Goal: Find contact information: Find contact information

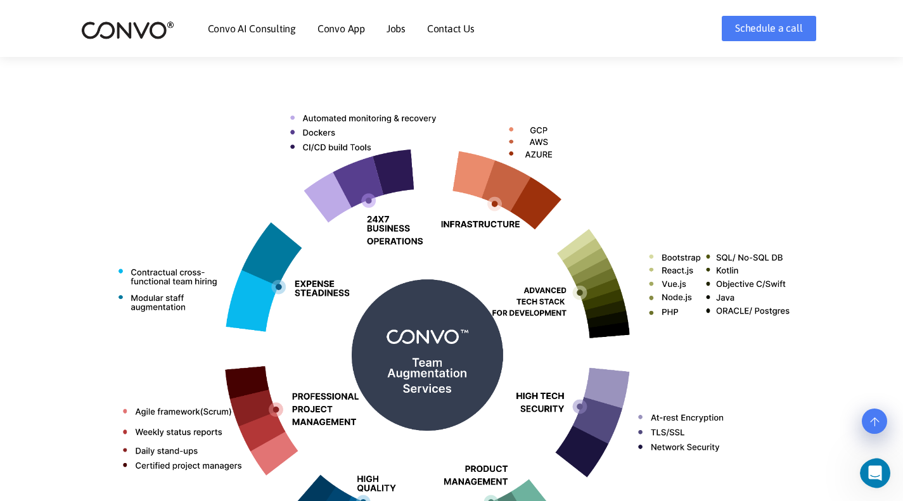
scroll to position [443, 0]
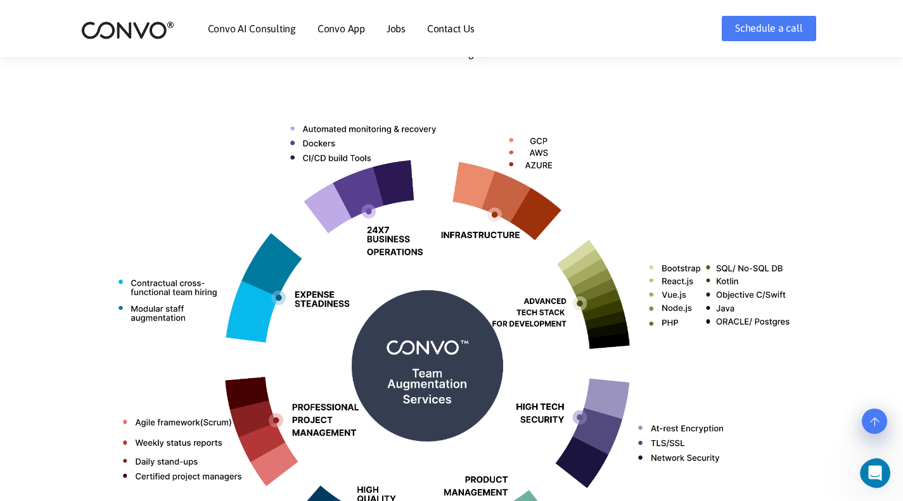
click at [394, 25] on link "Jobs" at bounding box center [395, 28] width 19 height 10
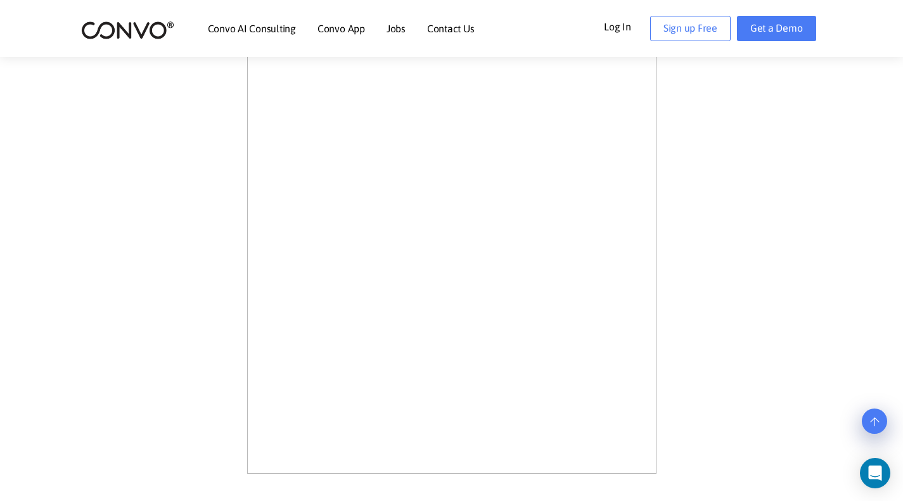
scroll to position [408, 0]
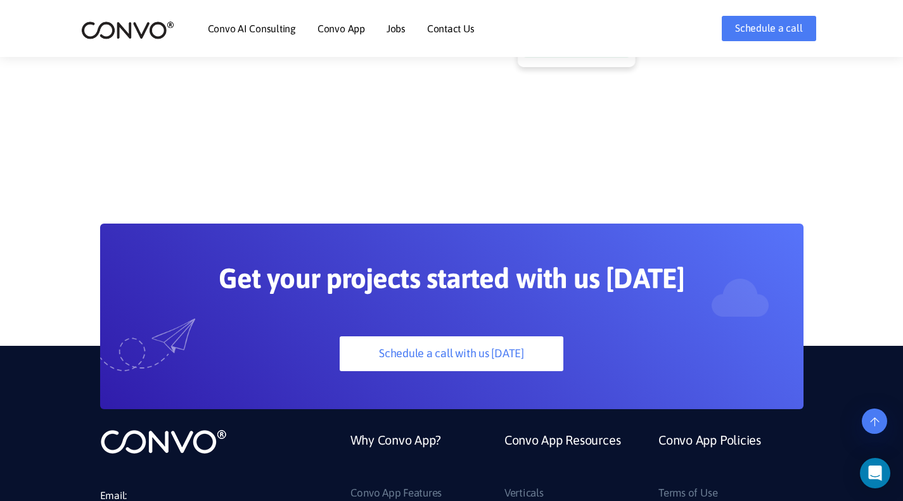
scroll to position [3045, 0]
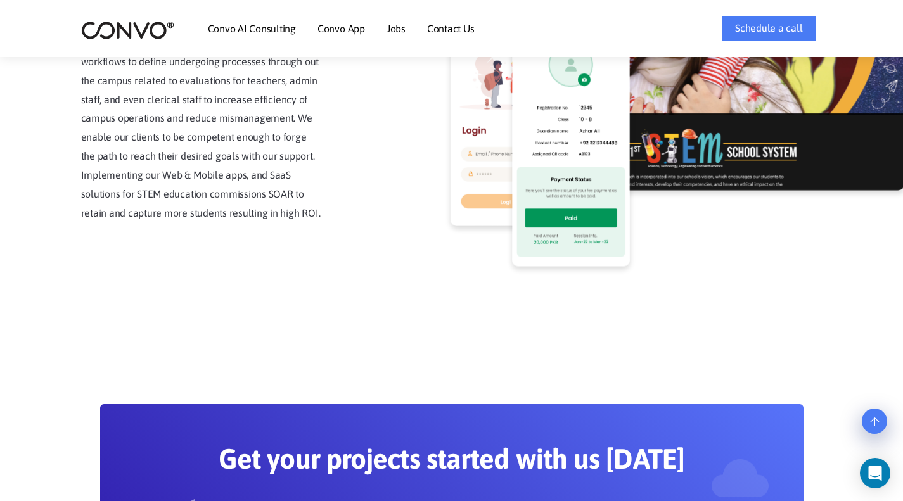
click at [447, 29] on link "Contact Us" at bounding box center [451, 28] width 48 height 10
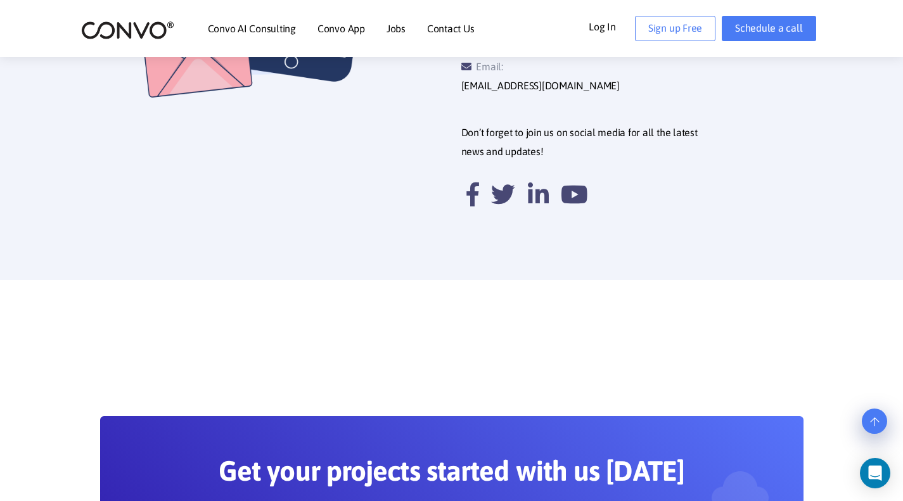
scroll to position [570, 0]
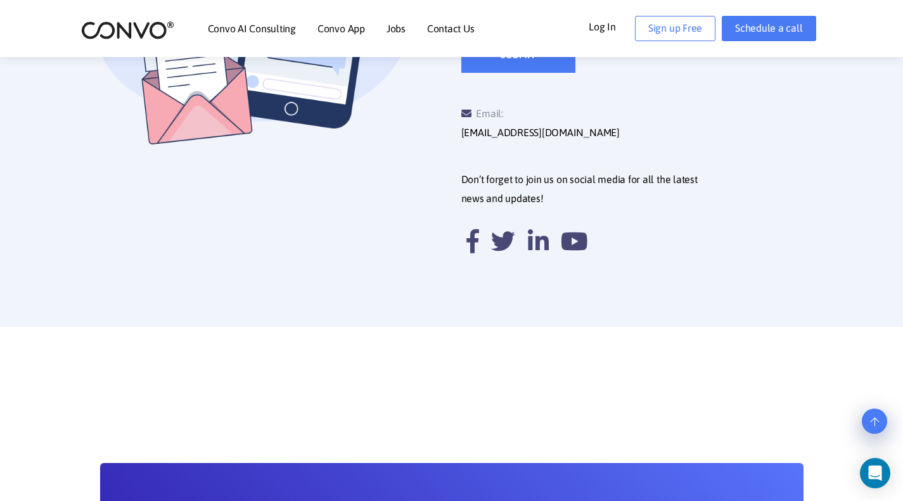
click at [471, 229] on icon at bounding box center [472, 241] width 13 height 24
drag, startPoint x: 623, startPoint y: 114, endPoint x: 510, endPoint y: 116, distance: 112.8
click at [507, 115] on div "Email: [EMAIL_ADDRESS][DOMAIN_NAME]" at bounding box center [549, 124] width 176 height 38
